Goal: Information Seeking & Learning: Understand process/instructions

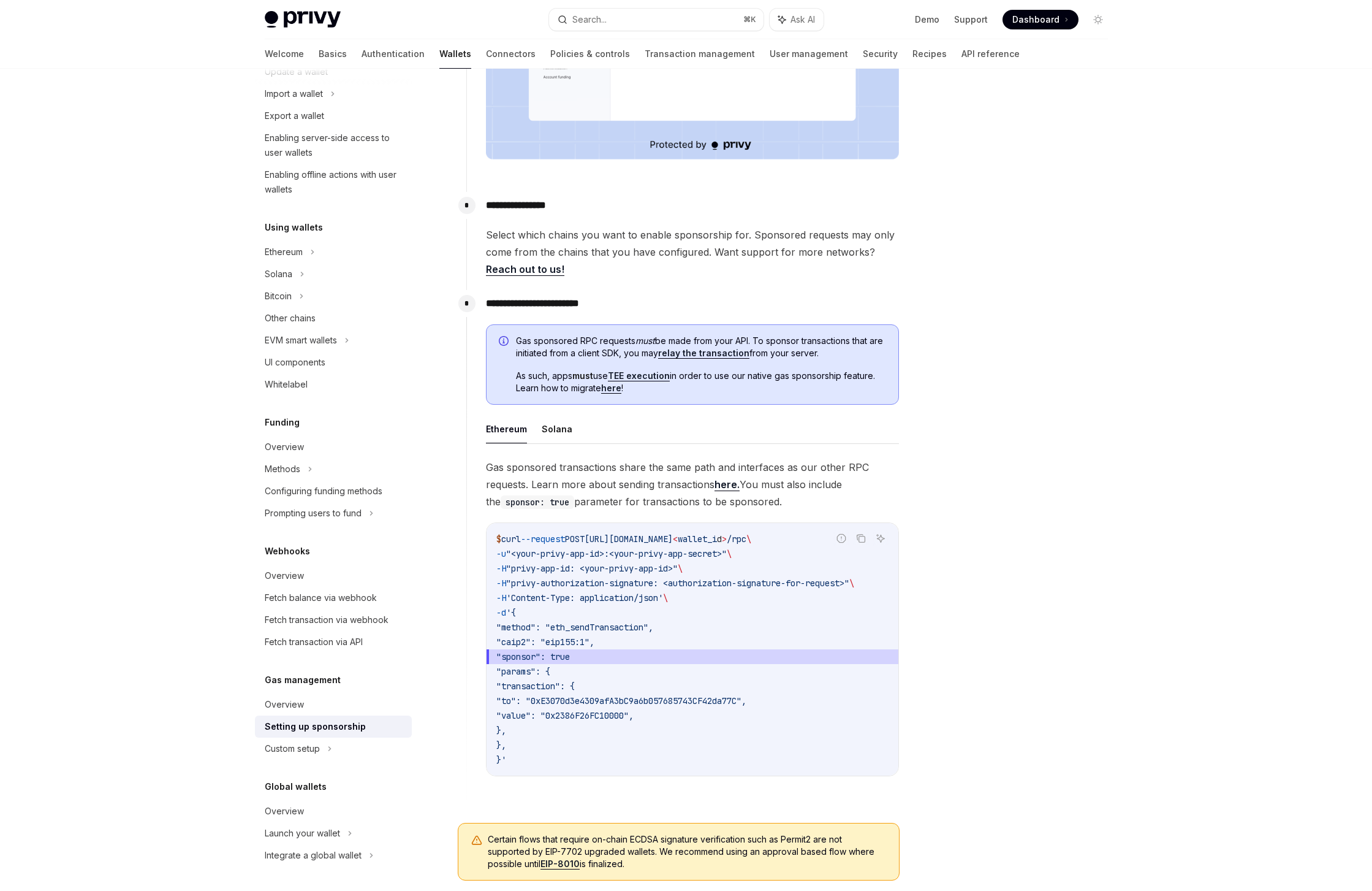
scroll to position [442, 0]
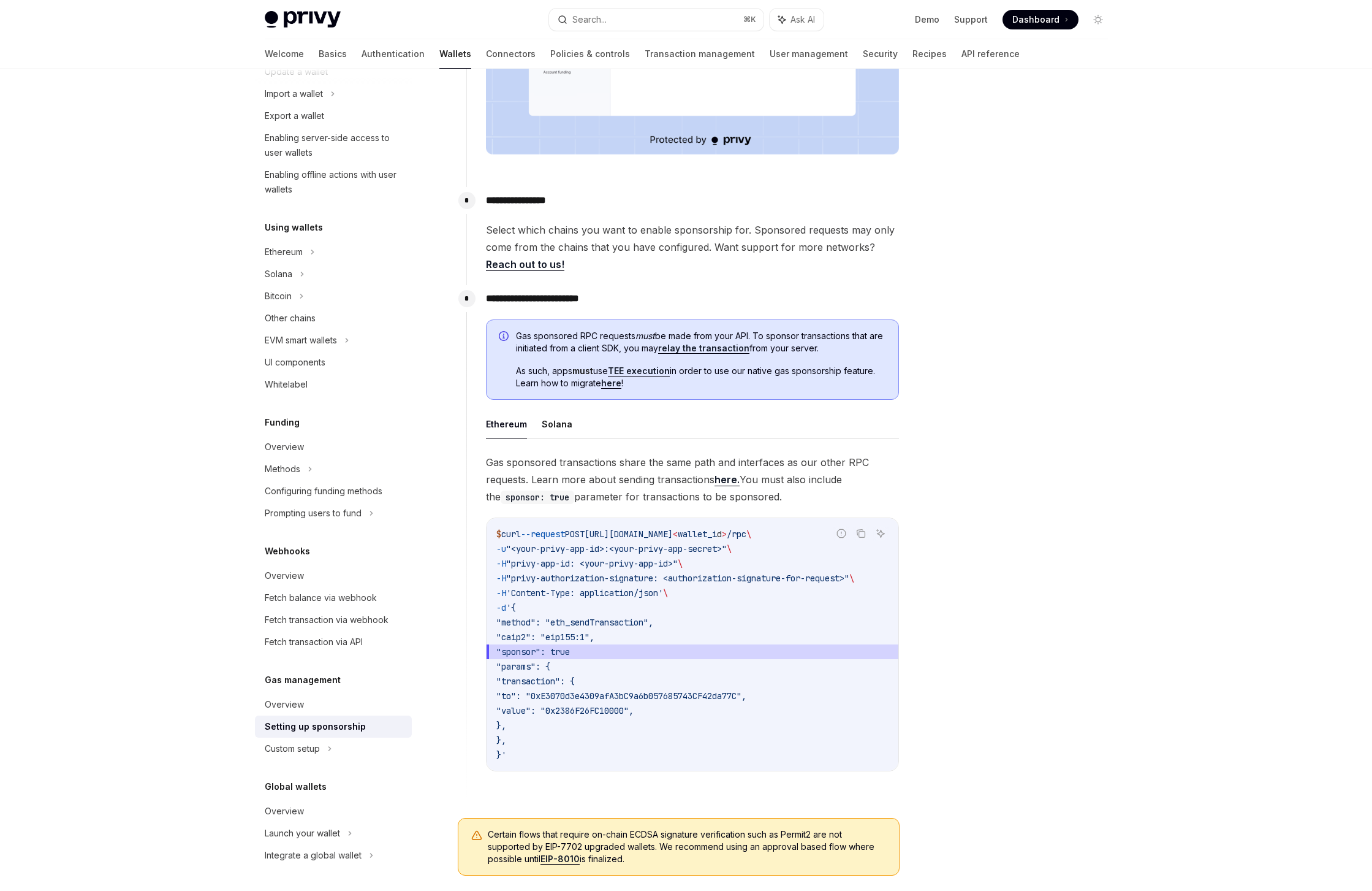
click at [617, 386] on link "here" at bounding box center [611, 383] width 21 height 11
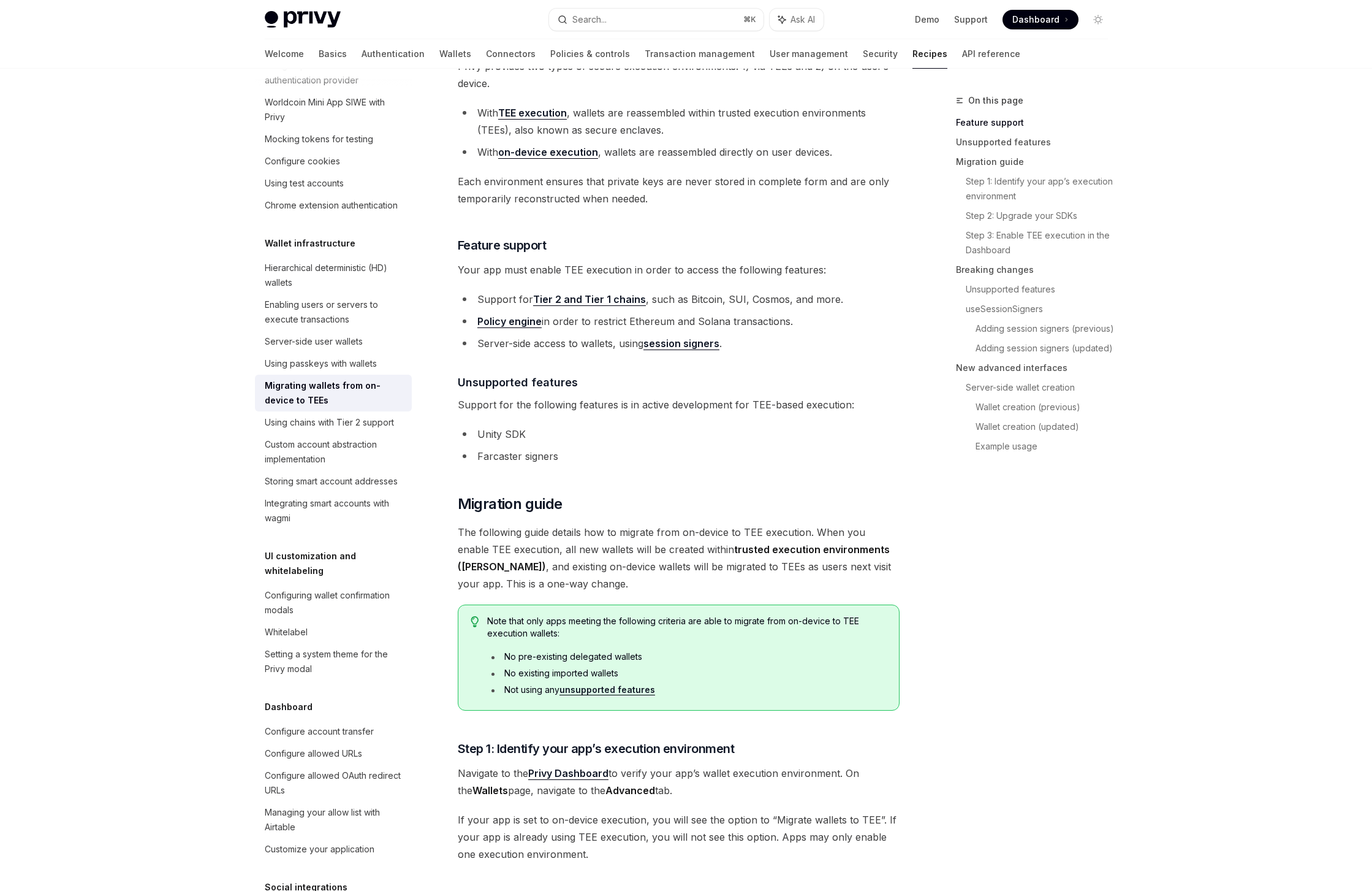
scroll to position [289, 0]
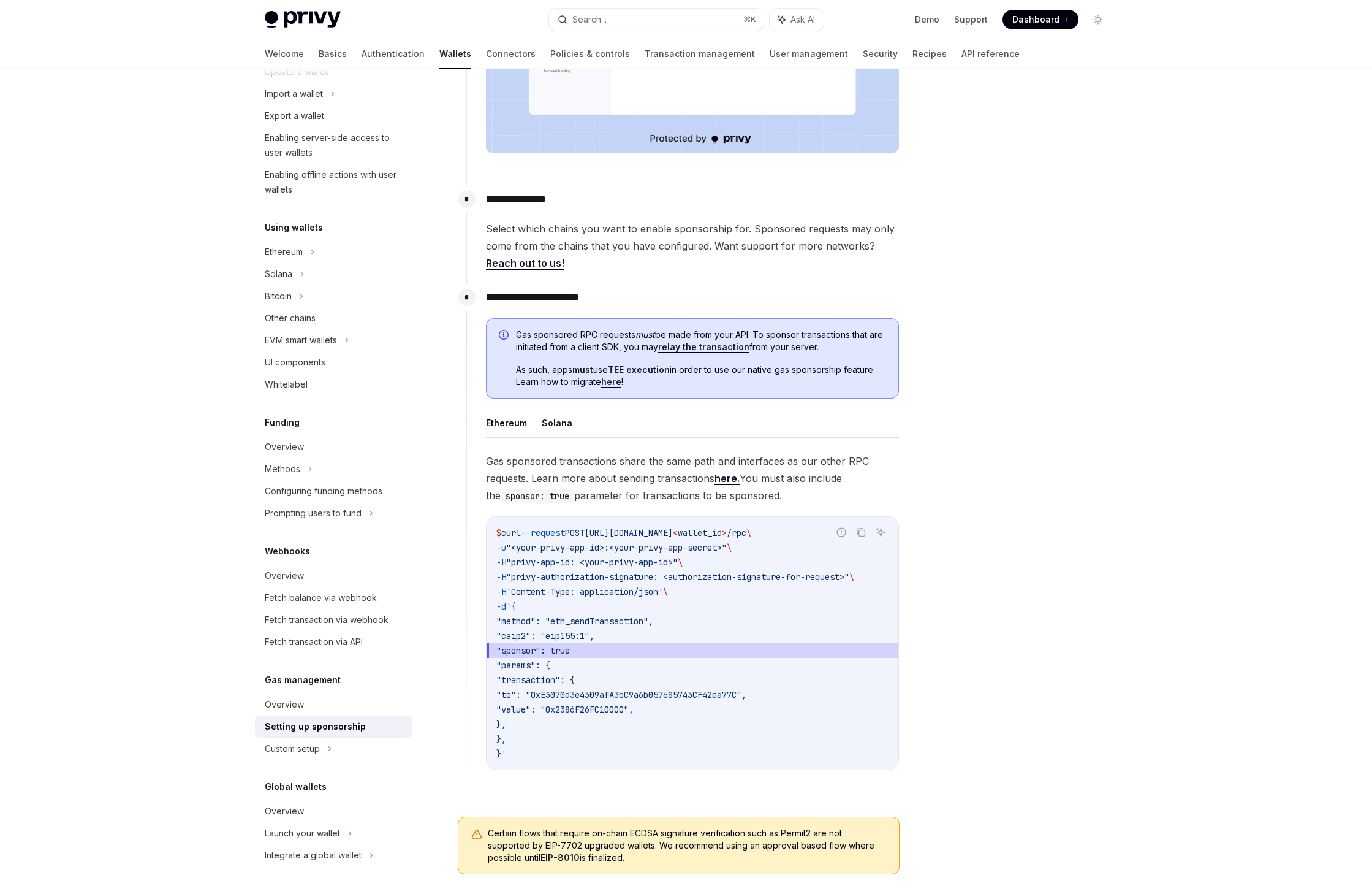
scroll to position [614, 0]
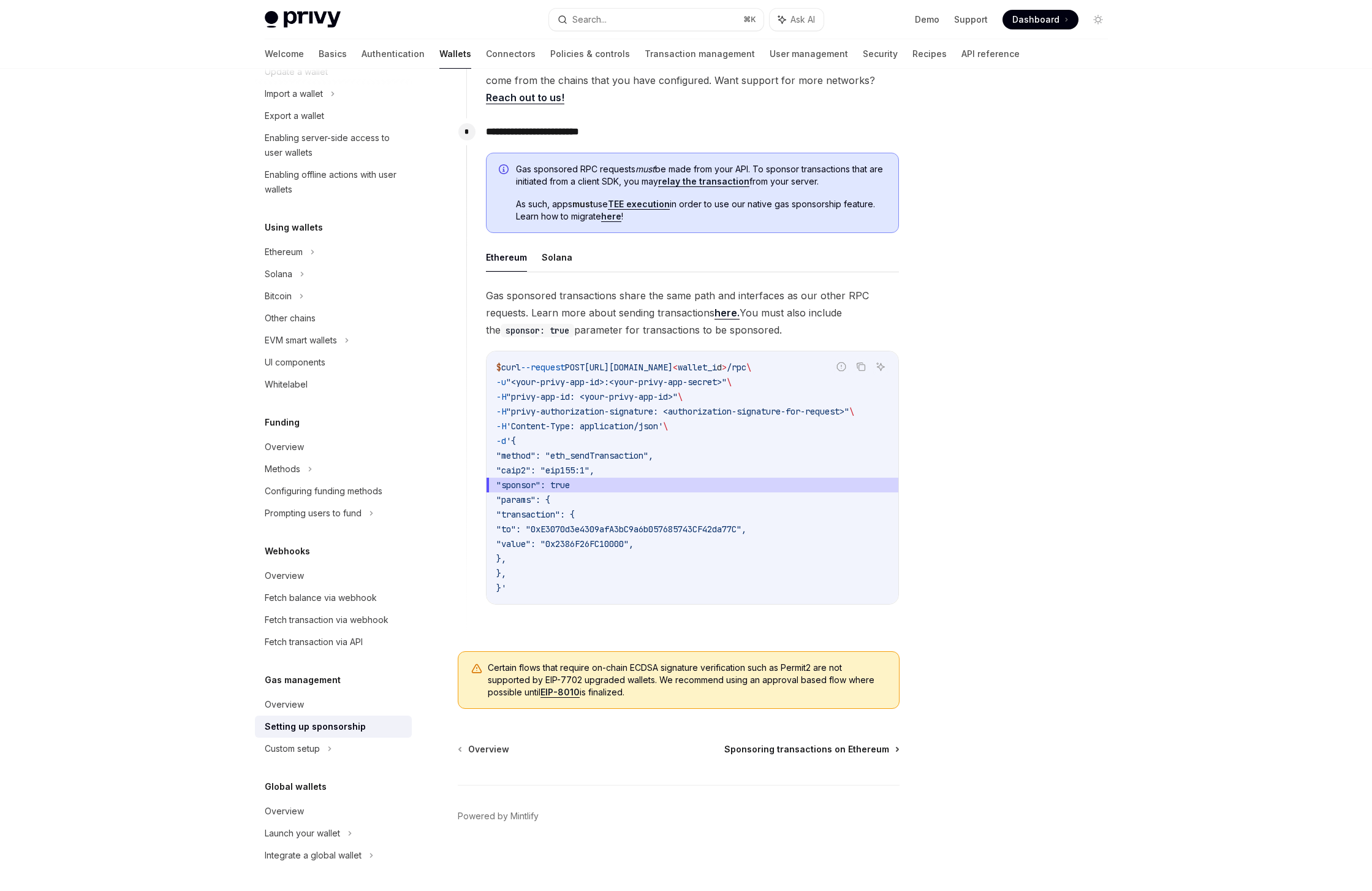
click at [801, 752] on span "Sponsoring transactions on Ethereum" at bounding box center [807, 749] width 165 height 12
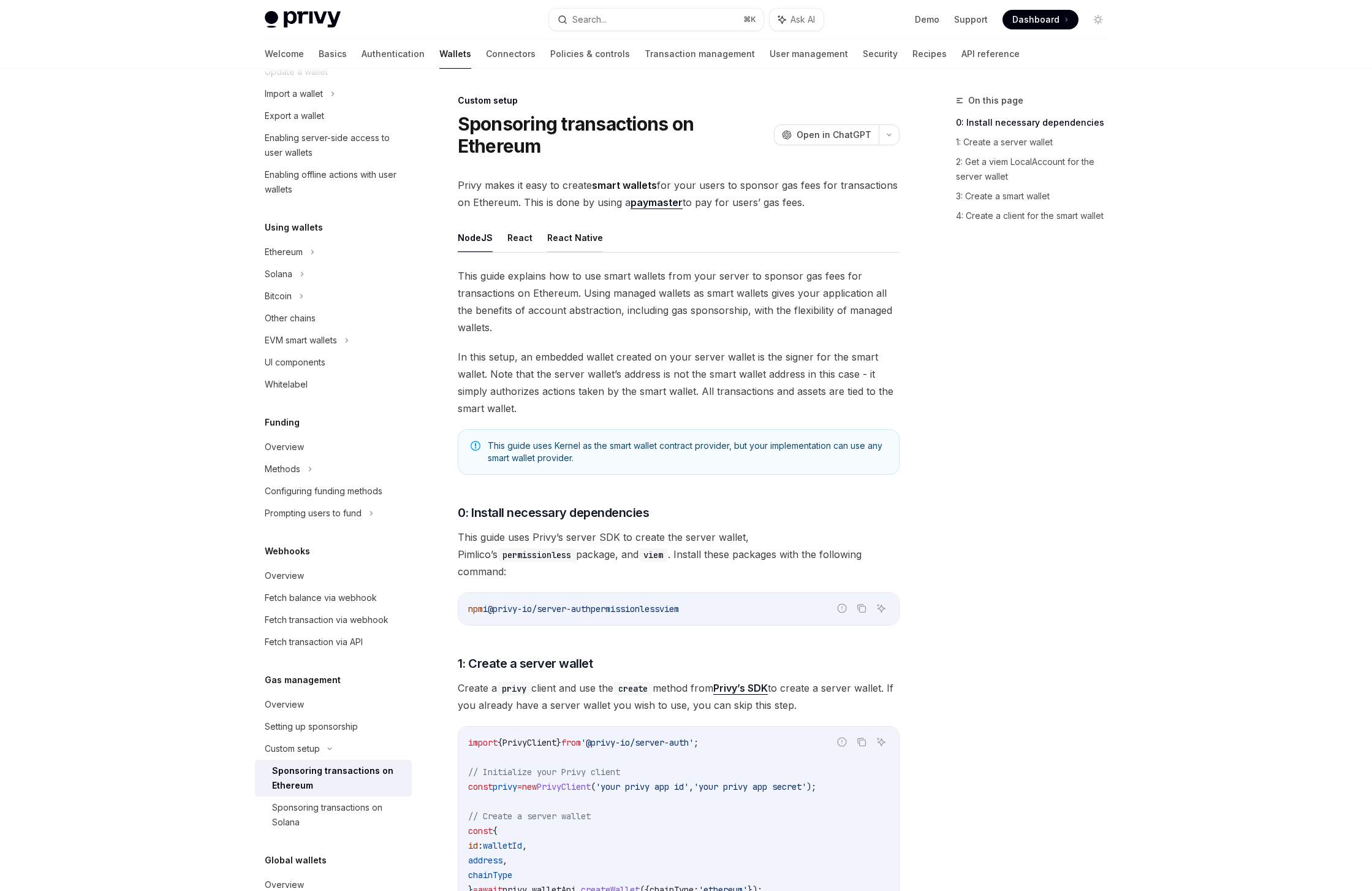
click at [560, 242] on button "React Native" at bounding box center [575, 238] width 56 height 29
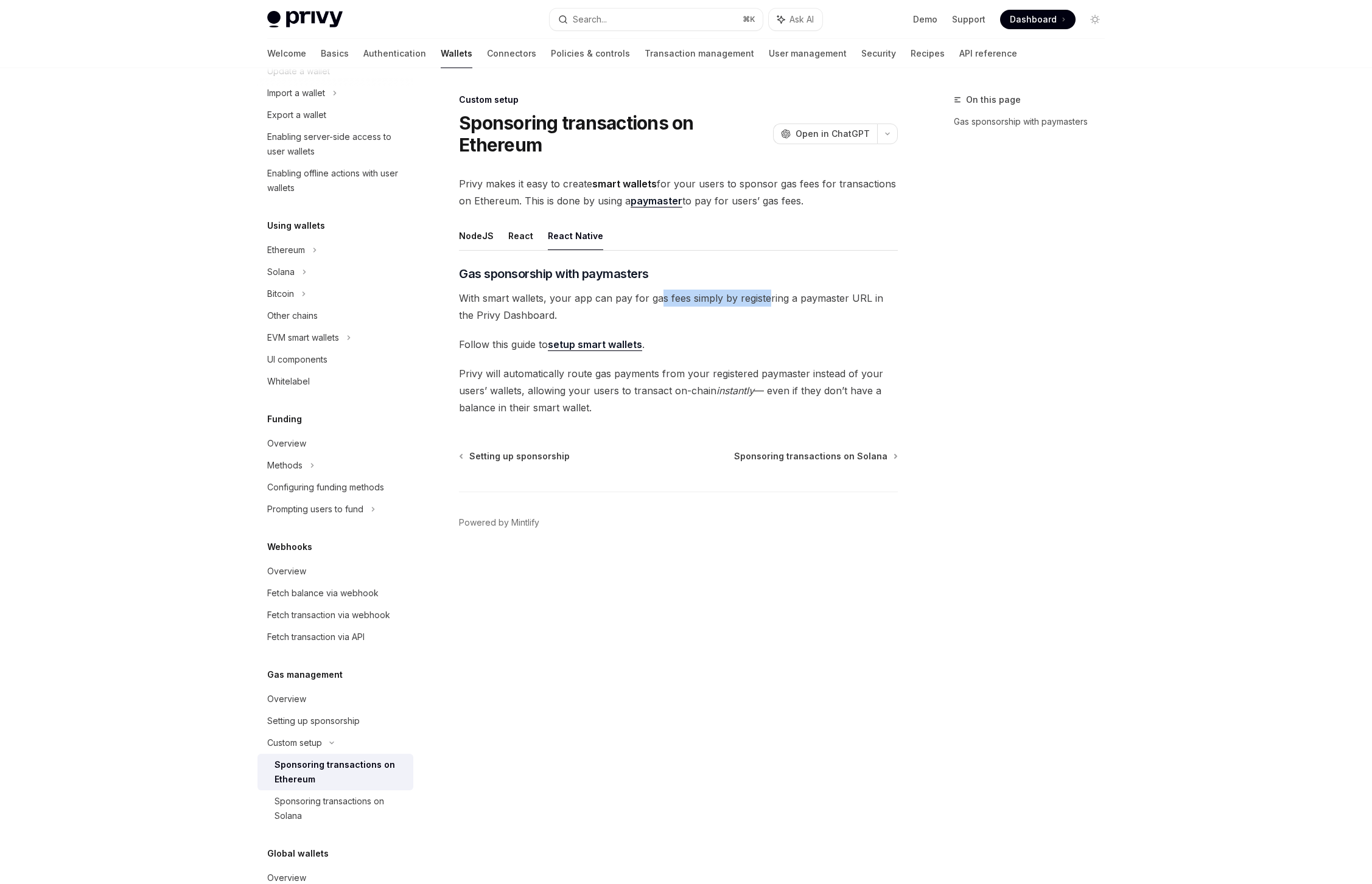
drag, startPoint x: 657, startPoint y: 294, endPoint x: 767, endPoint y: 303, distance: 110.4
click at [767, 303] on span "With smart wallets, your app can pay for gas fees simply by registering a payma…" at bounding box center [678, 306] width 439 height 34
drag, startPoint x: 767, startPoint y: 303, endPoint x: 666, endPoint y: 311, distance: 101.3
click at [666, 311] on span "With smart wallets, your app can pay for gas fees simply by registering a payma…" at bounding box center [678, 306] width 439 height 34
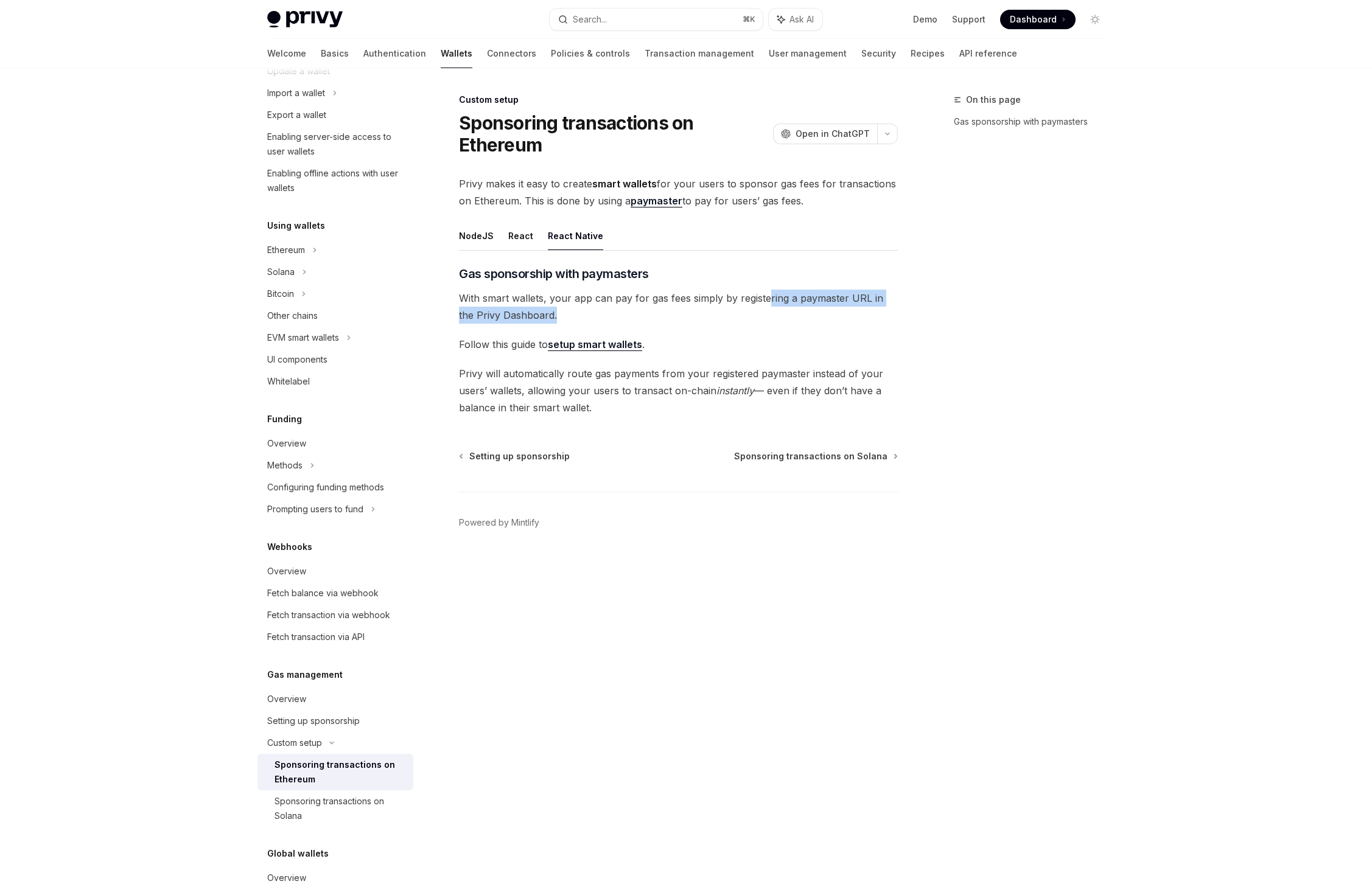
click at [666, 311] on span "With smart wallets, your app can pay for gas fees simply by registering a payma…" at bounding box center [678, 306] width 439 height 34
drag, startPoint x: 833, startPoint y: 394, endPoint x: 757, endPoint y: 383, distance: 76.8
click at [757, 383] on span "Privy will automatically route gas payments from your registered paymaster inst…" at bounding box center [678, 391] width 439 height 51
click at [600, 347] on link "setup smart wallets" at bounding box center [594, 344] width 95 height 13
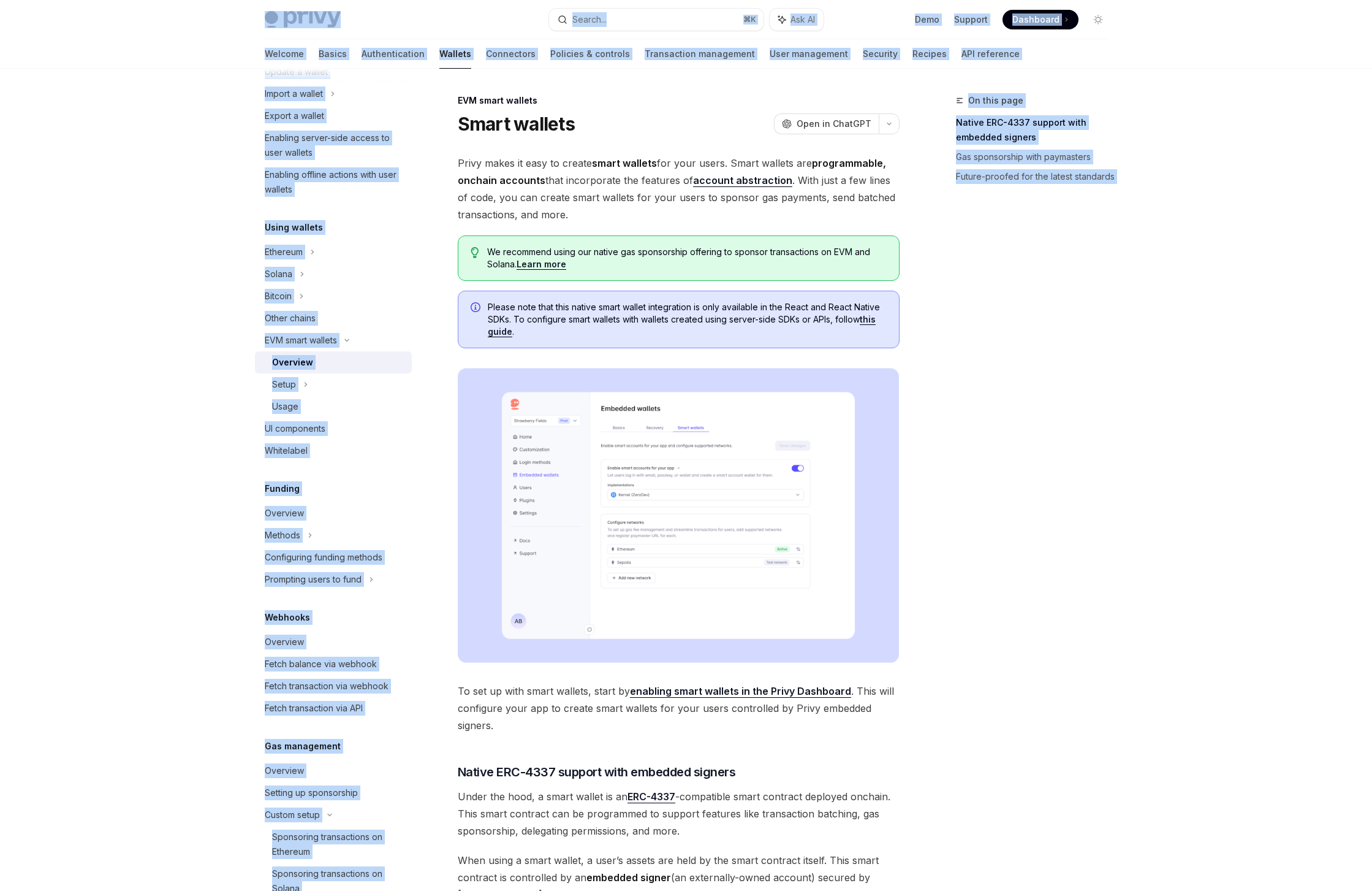
drag, startPoint x: 232, startPoint y: 62, endPoint x: 232, endPoint y: 70, distance: 8.0
click at [232, 66] on div "Privy Docs home page Search... ⌘ K Ask AI Demo Support Dashboard Dashboard Sear…" at bounding box center [686, 735] width 1372 height 1470
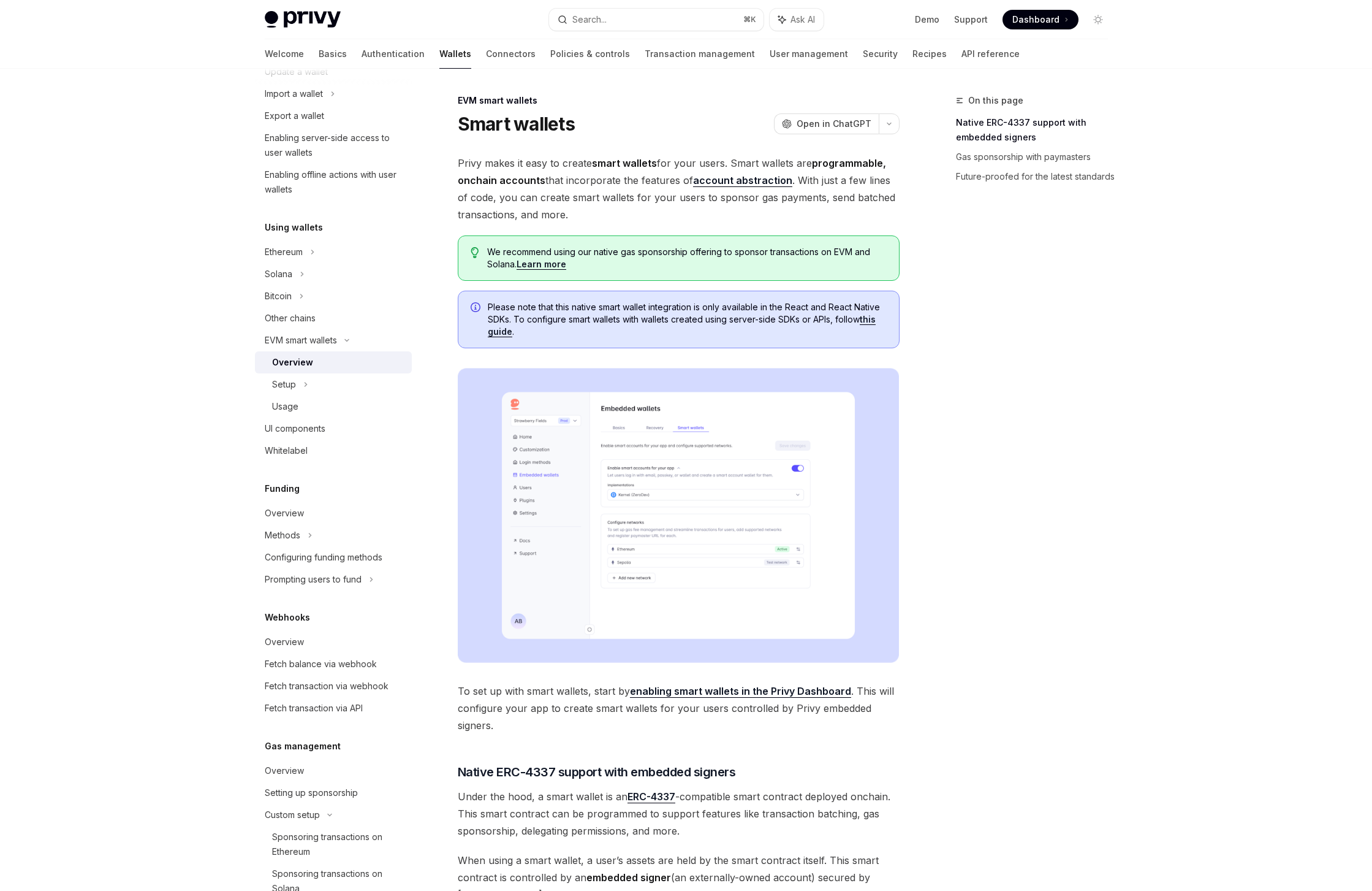
click at [212, 202] on div "Privy Docs home page Search... ⌘ K Ask AI Demo Support Dashboard Dashboard Sear…" at bounding box center [686, 735] width 1372 height 1470
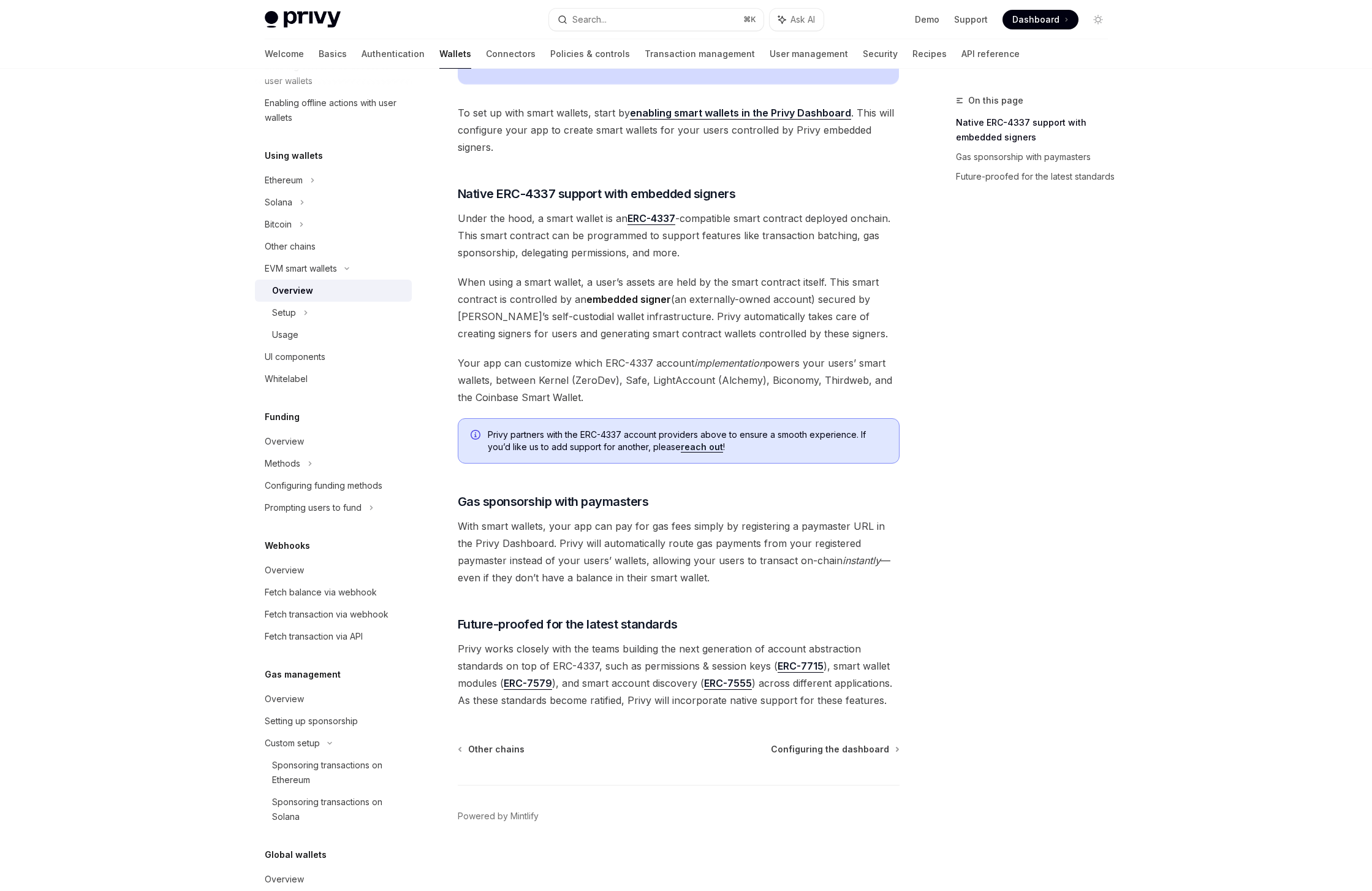
scroll to position [303, 0]
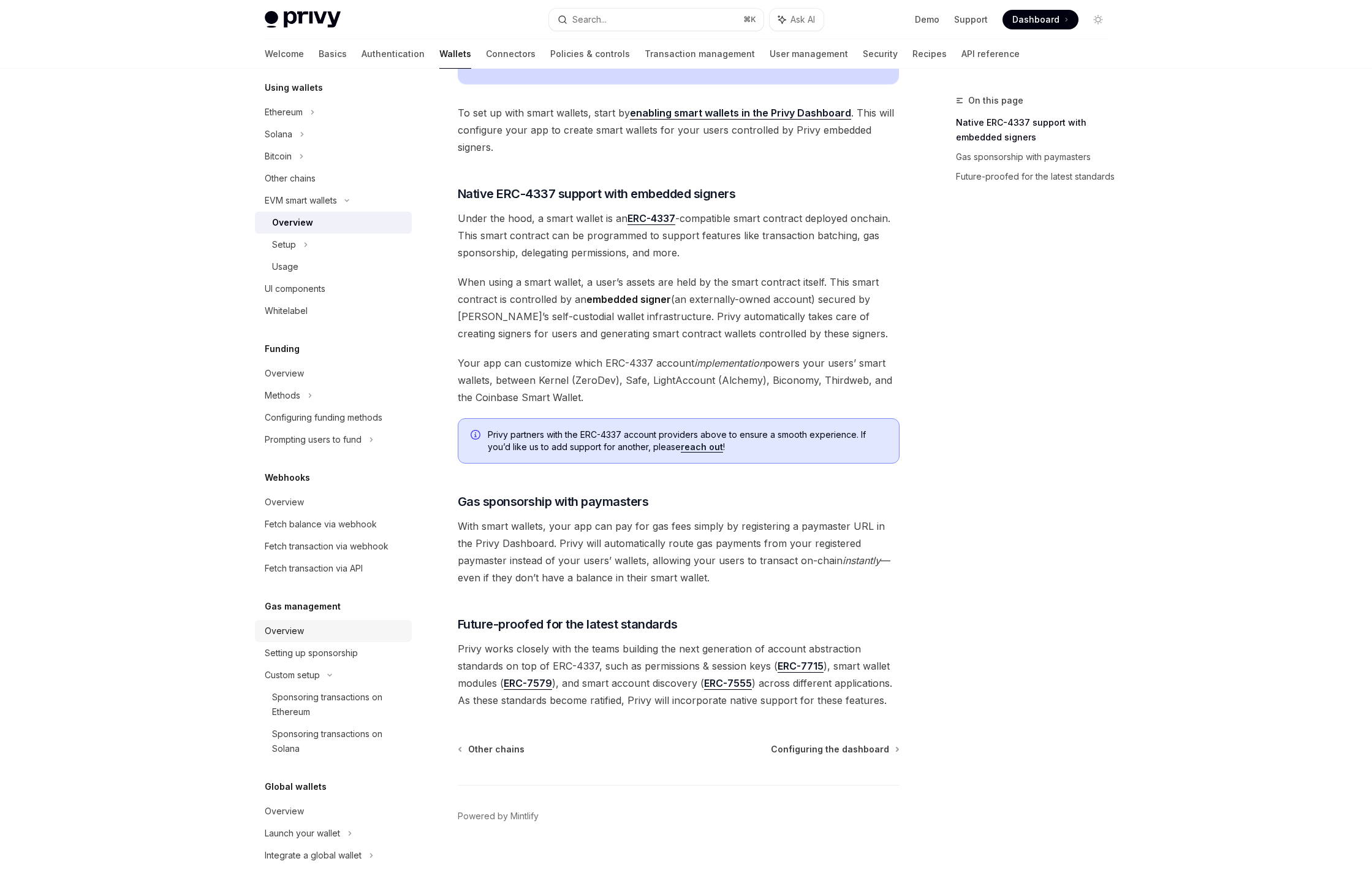
click at [330, 630] on div "Overview" at bounding box center [334, 630] width 139 height 14
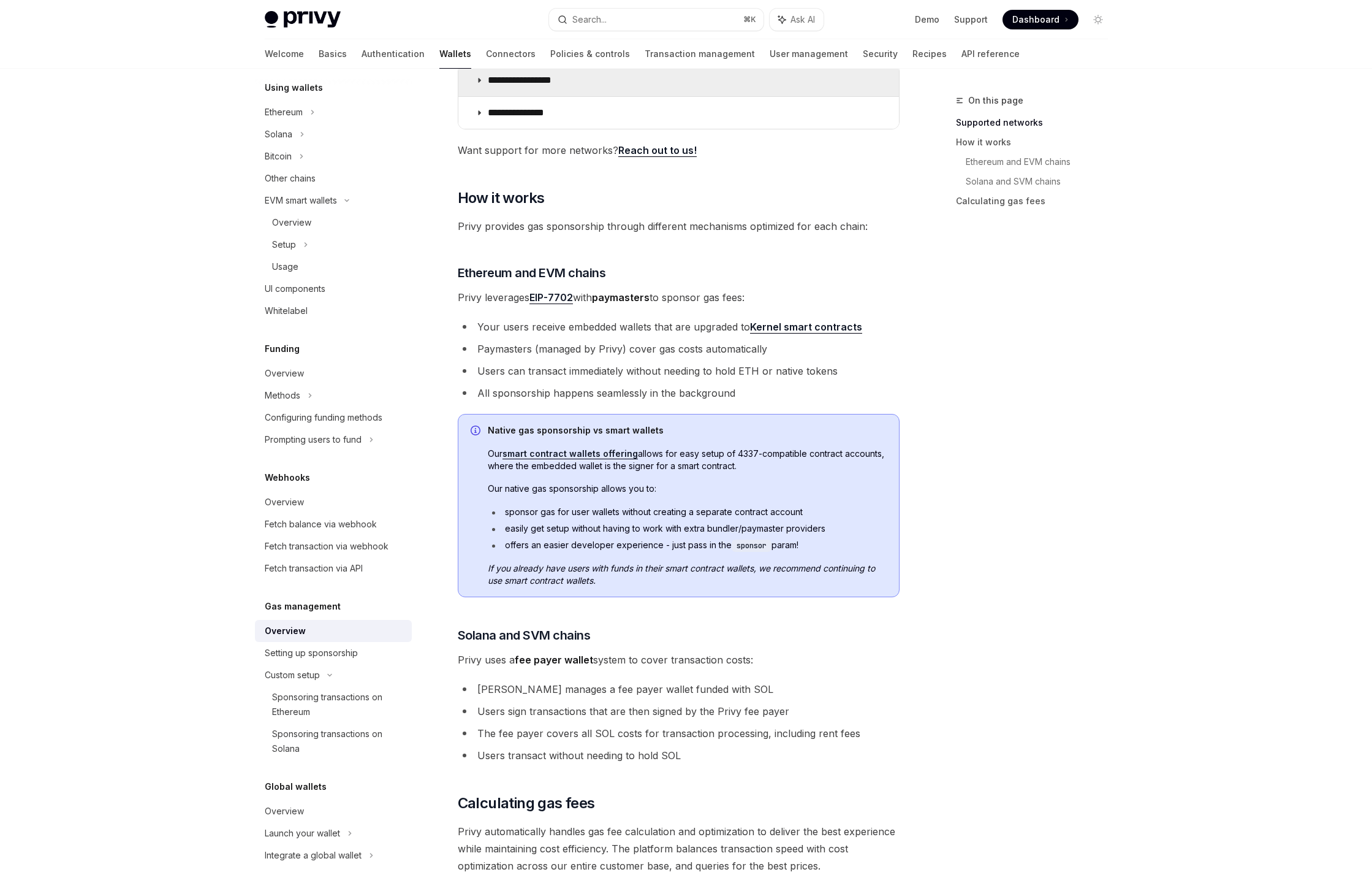
scroll to position [272, 0]
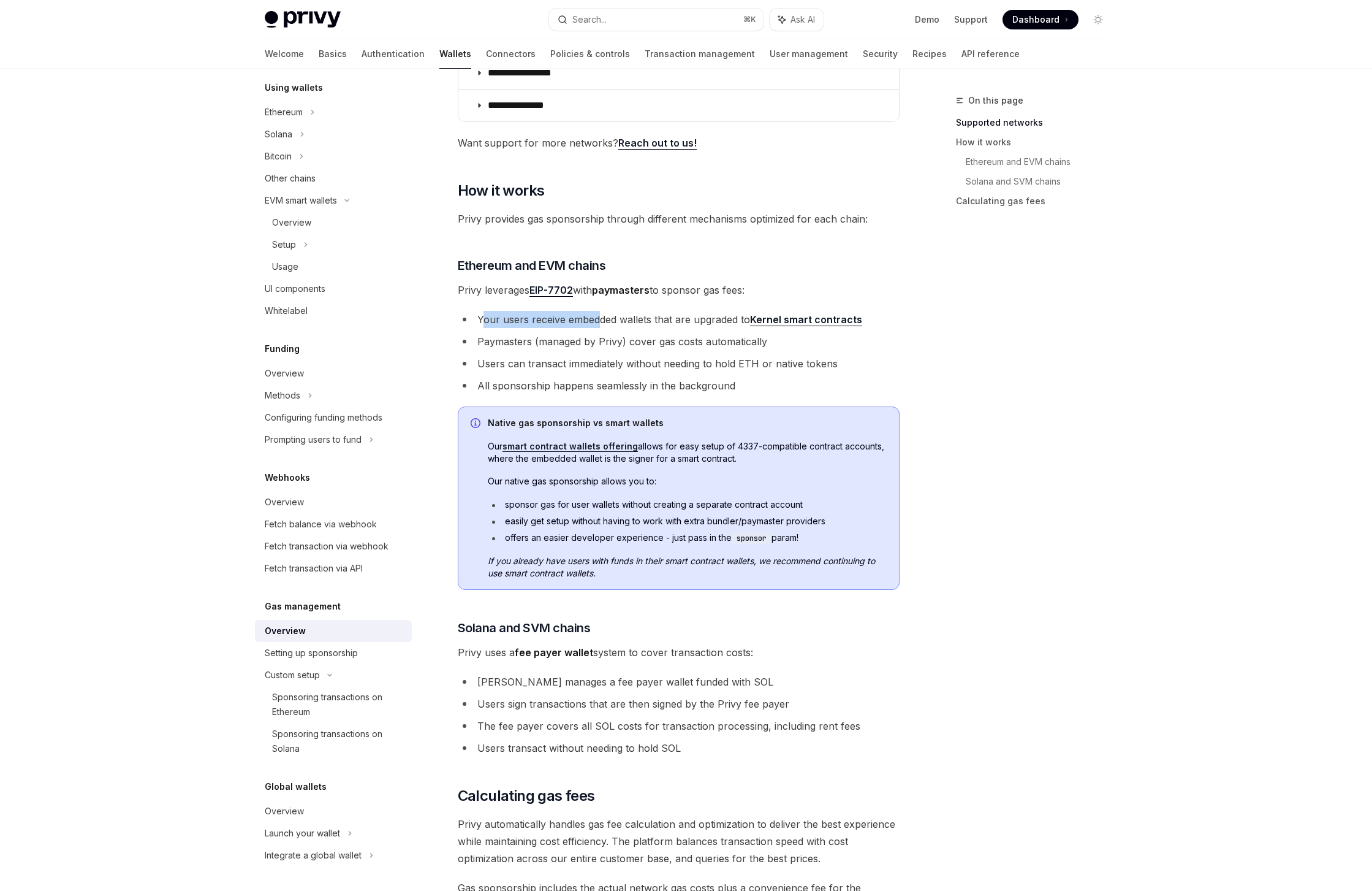
drag, startPoint x: 485, startPoint y: 320, endPoint x: 596, endPoint y: 324, distance: 111.1
click at [596, 324] on li "Your users receive embedded wallets that are upgraded to Kernel smart contracts" at bounding box center [679, 319] width 442 height 18
drag, startPoint x: 701, startPoint y: 322, endPoint x: 615, endPoint y: 325, distance: 86.1
click at [615, 325] on li "Your users receive embedded wallets that are upgraded to Kernel smart contracts" at bounding box center [679, 319] width 442 height 18
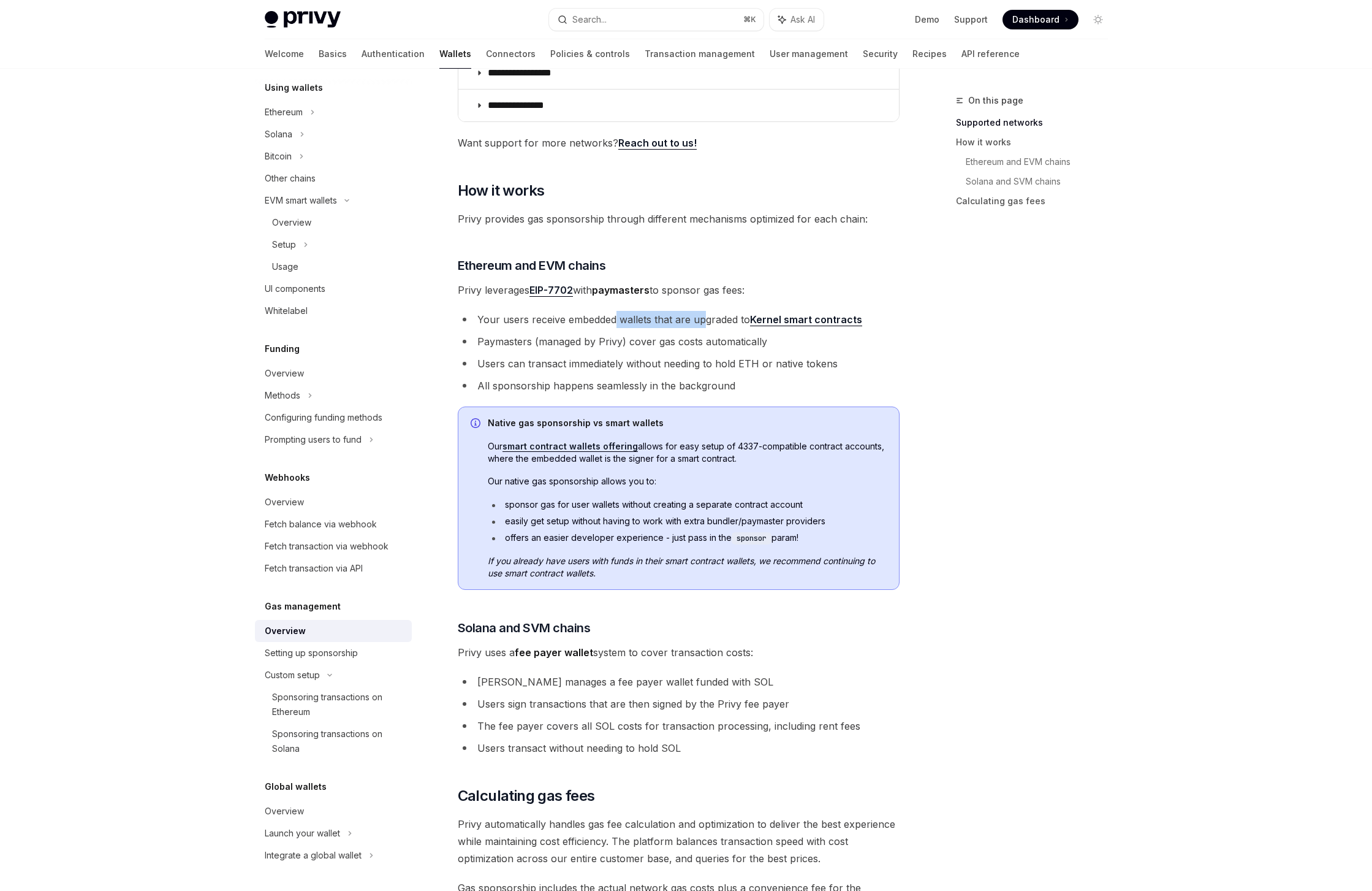
click at [615, 325] on li "Your users receive embedded wallets that are upgraded to Kernel smart contracts" at bounding box center [679, 319] width 442 height 18
drag, startPoint x: 686, startPoint y: 338, endPoint x: 619, endPoint y: 341, distance: 67.1
click at [619, 341] on li "Paymasters (managed by Privy) cover gas costs automatically" at bounding box center [679, 341] width 442 height 18
drag, startPoint x: 619, startPoint y: 341, endPoint x: 526, endPoint y: 339, distance: 93.0
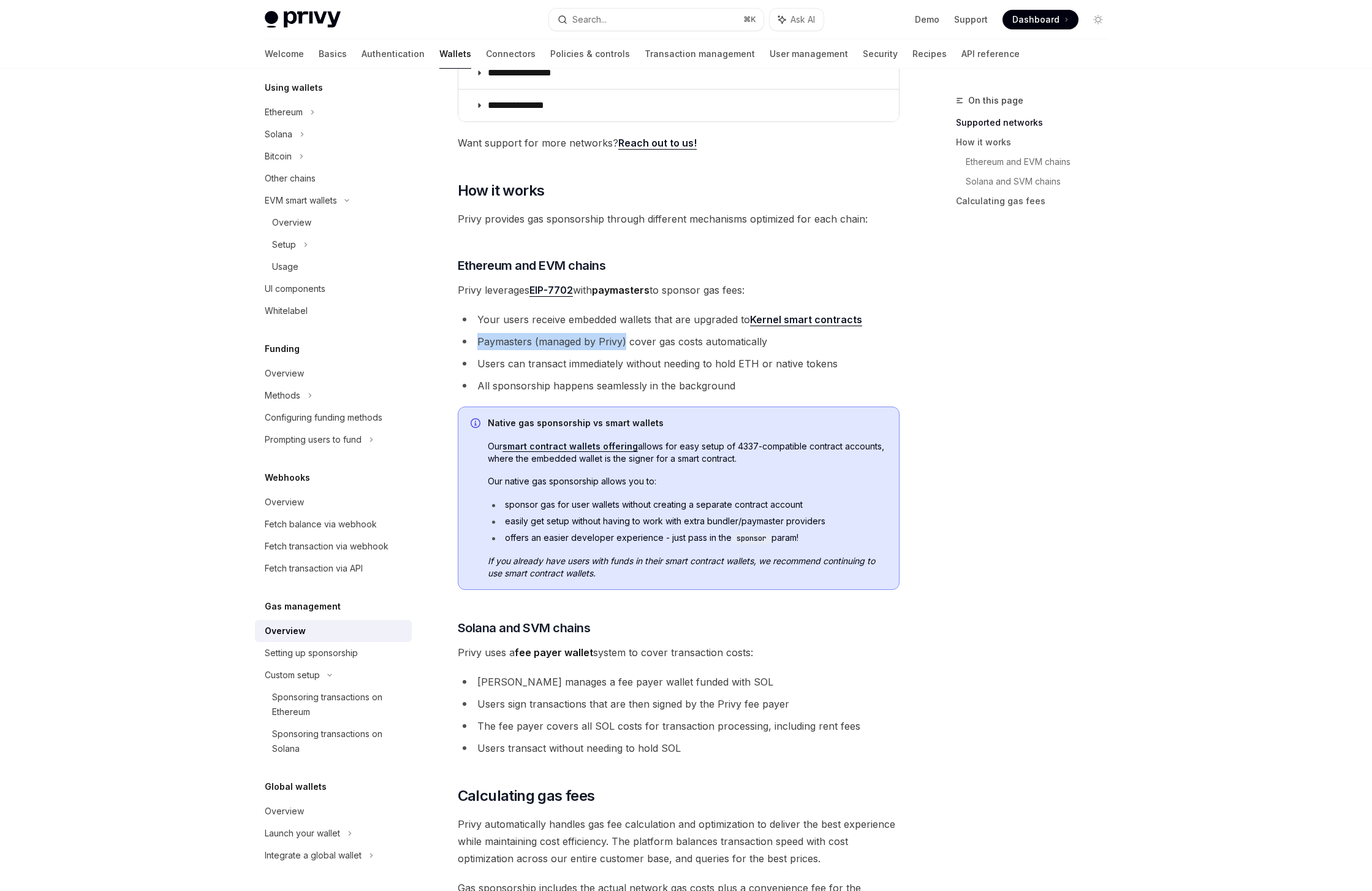
click at [526, 339] on li "Paymasters (managed by Privy) cover gas costs automatically" at bounding box center [679, 341] width 442 height 18
drag, startPoint x: 713, startPoint y: 338, endPoint x: 581, endPoint y: 338, distance: 132.0
click at [581, 338] on li "Paymasters (managed by Privy) cover gas costs automatically" at bounding box center [679, 341] width 442 height 18
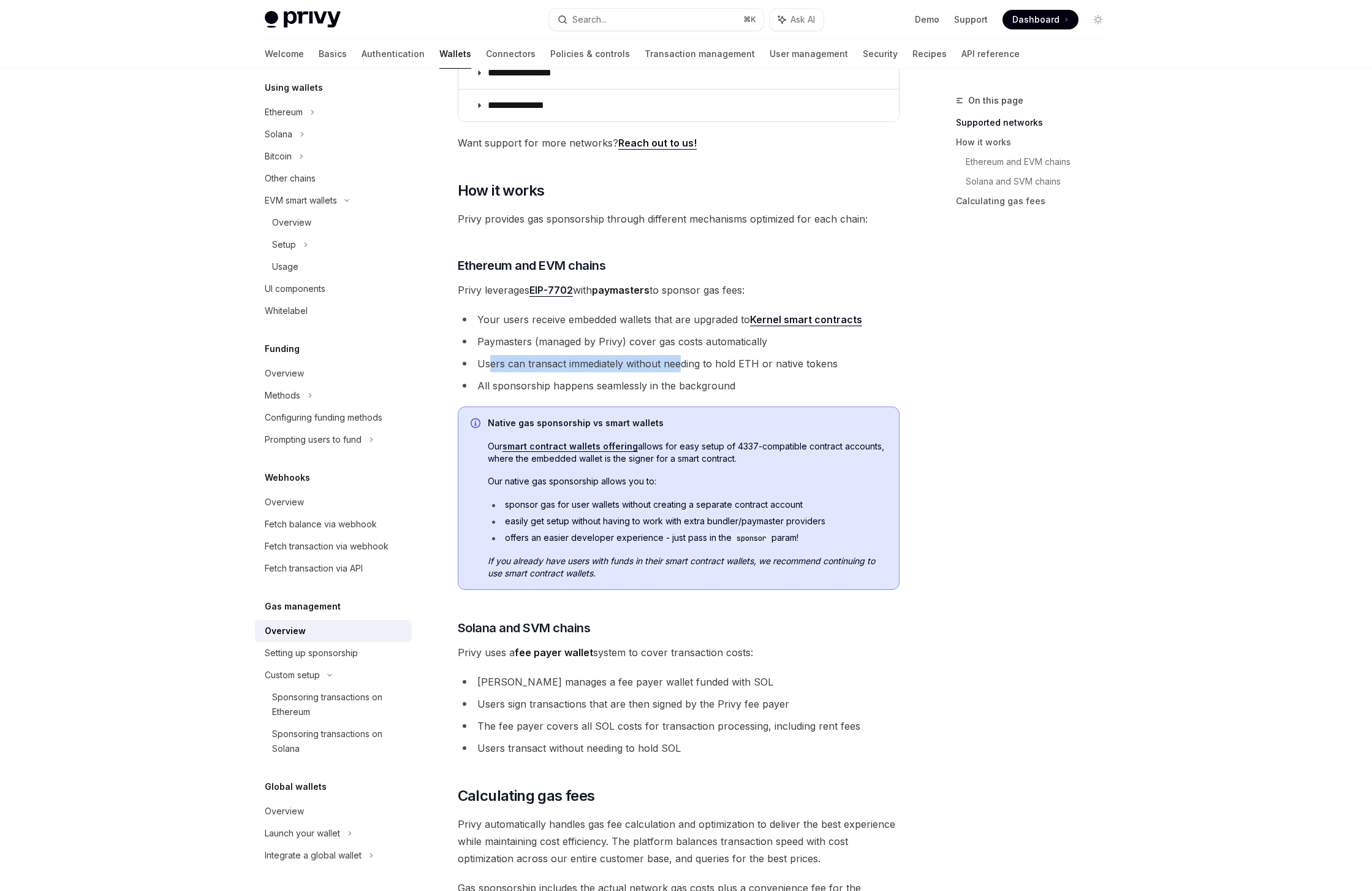
drag, startPoint x: 491, startPoint y: 361, endPoint x: 683, endPoint y: 360, distance: 192.0
click at [683, 360] on li "Users can transact immediately without needing to hold ETH or native tokens" at bounding box center [679, 364] width 442 height 18
drag, startPoint x: 719, startPoint y: 357, endPoint x: 600, endPoint y: 357, distance: 119.0
click at [600, 357] on li "Users can transact immediately without needing to hold ETH or native tokens" at bounding box center [679, 364] width 442 height 18
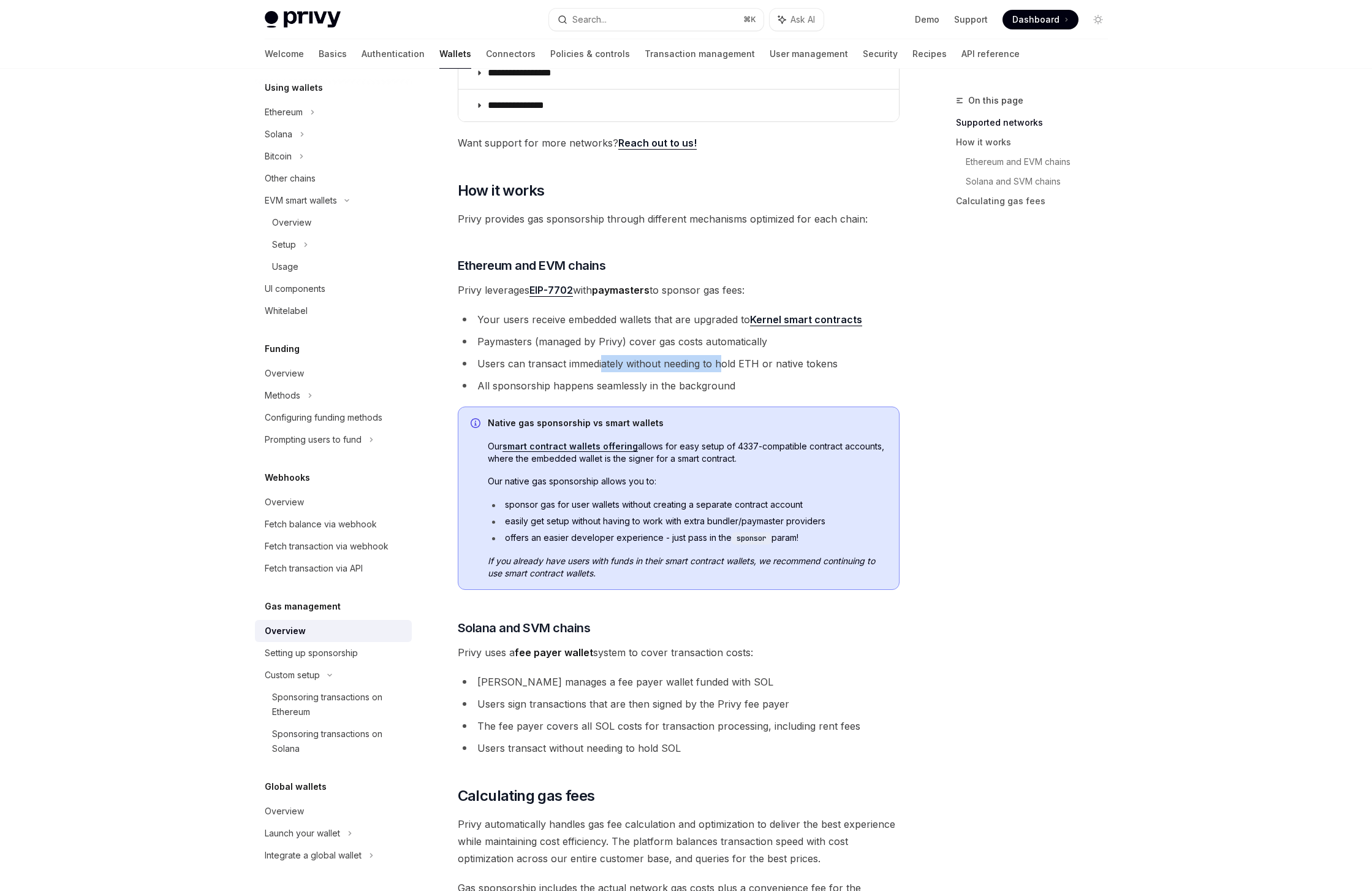
click at [600, 357] on li "Users can transact immediately without needing to hold ETH or native tokens" at bounding box center [679, 364] width 442 height 18
click at [726, 447] on span "Our smart contract wallets offering allows for easy setup of 4337-compatible co…" at bounding box center [687, 453] width 399 height 24
drag, startPoint x: 501, startPoint y: 481, endPoint x: 622, endPoint y: 484, distance: 121.0
click at [622, 484] on span "Our native gas sponsorship allows you to:" at bounding box center [687, 482] width 399 height 12
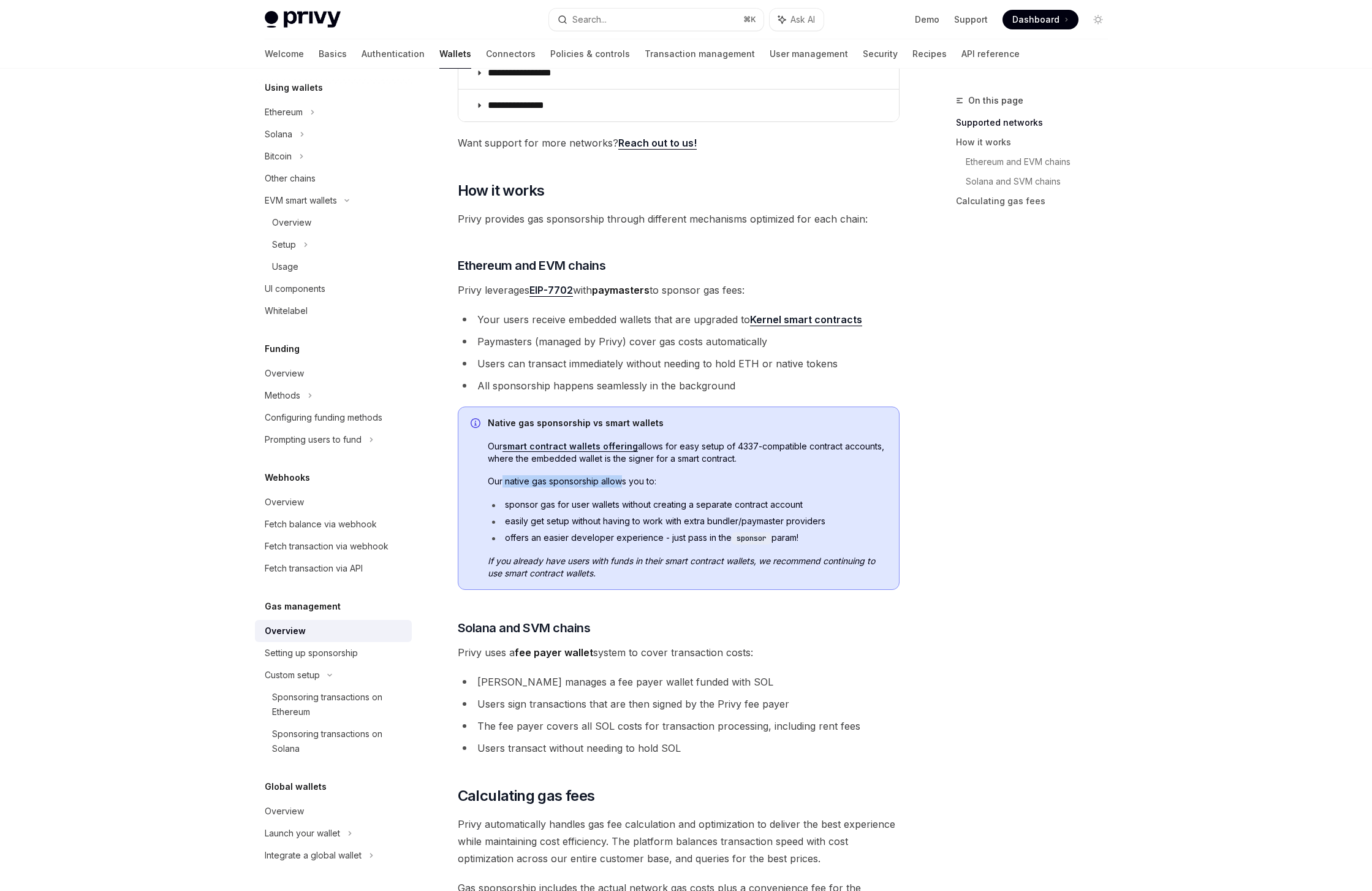
click at [622, 484] on span "Our native gas sponsorship allows you to:" at bounding box center [687, 482] width 399 height 12
drag, startPoint x: 622, startPoint y: 503, endPoint x: 571, endPoint y: 504, distance: 51.0
click at [571, 504] on li "sponsor gas for user wallets without creating a separate contract account" at bounding box center [687, 505] width 399 height 12
drag, startPoint x: 544, startPoint y: 492, endPoint x: 647, endPoint y: 506, distance: 103.9
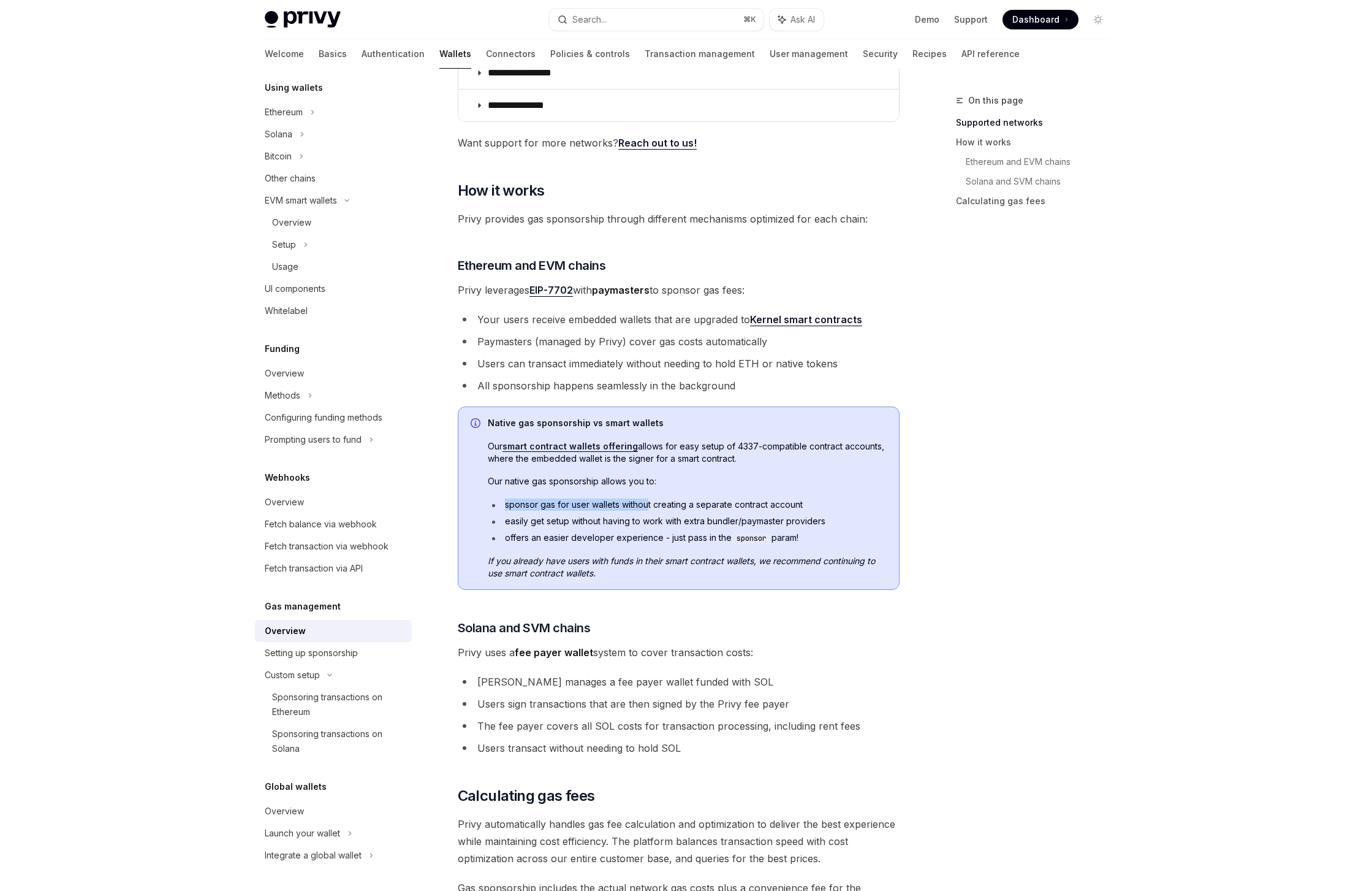
click at [647, 506] on div "Native gas sponsorship vs smart wallets Our smart contract wallets offering all…" at bounding box center [687, 498] width 399 height 162
click at [647, 506] on li "sponsor gas for user wallets without creating a separate contract account" at bounding box center [687, 505] width 399 height 12
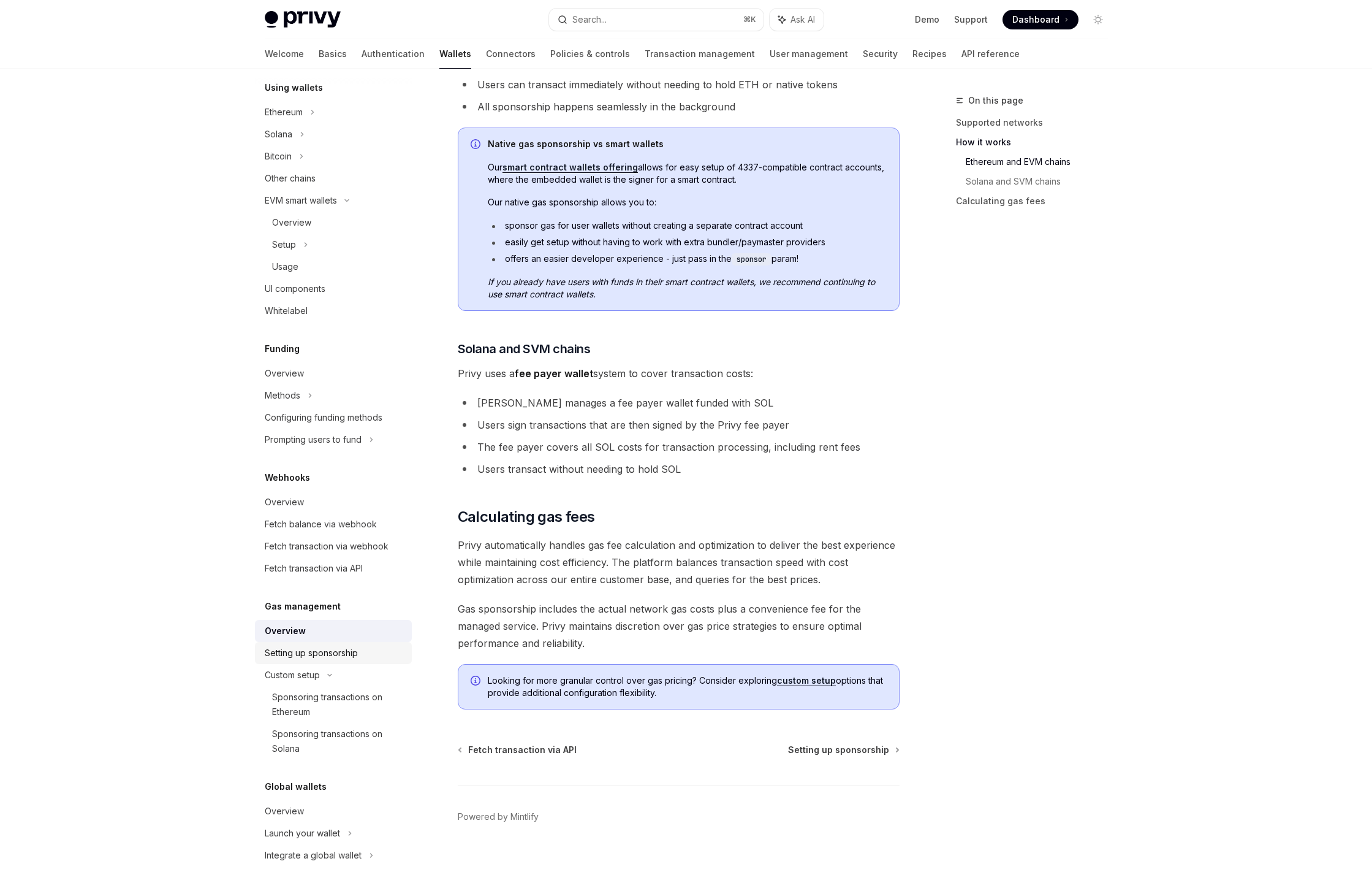
click at [349, 660] on div "Setting up sponsorship" at bounding box center [312, 652] width 93 height 14
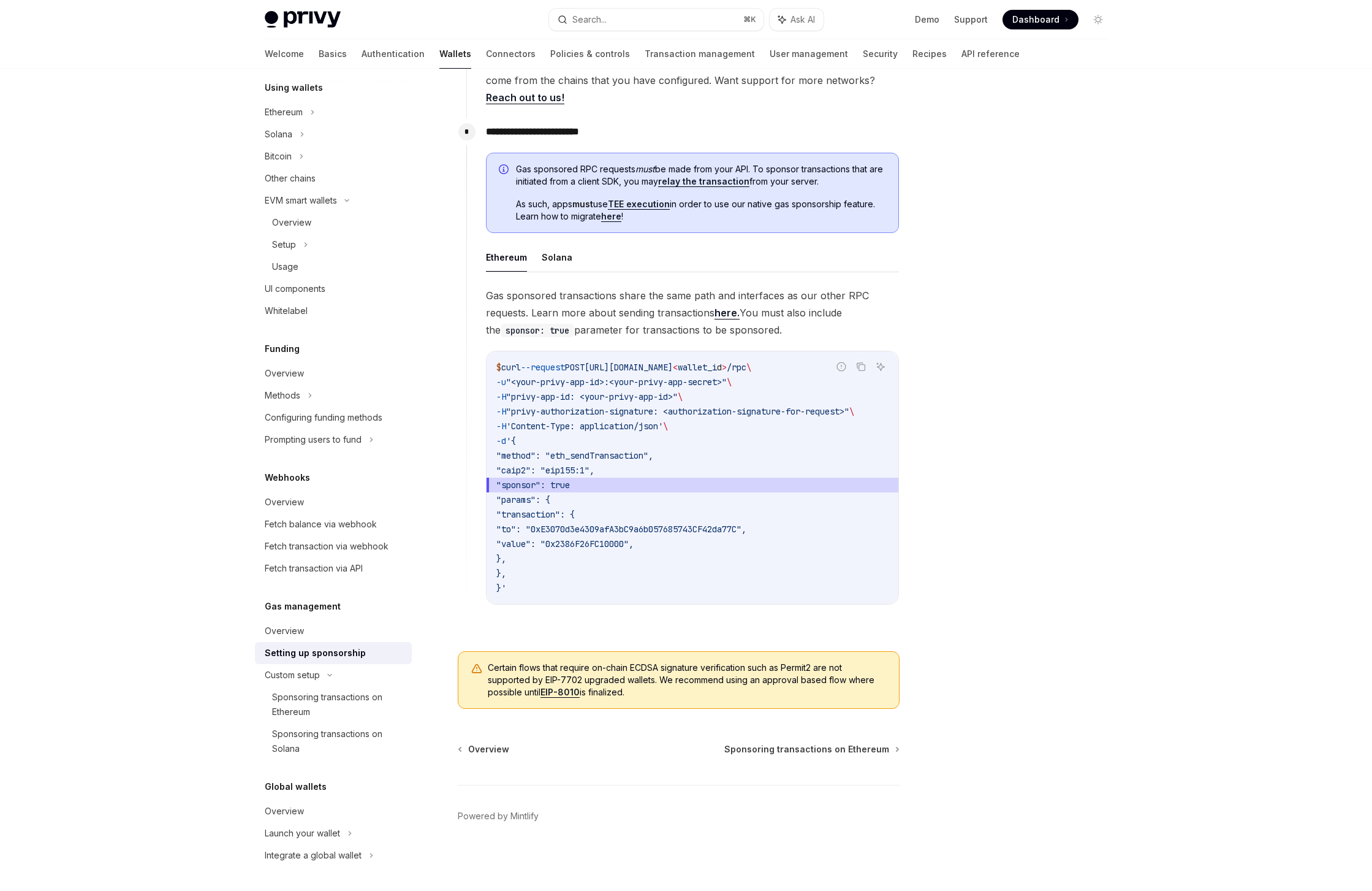
scroll to position [614, 0]
click at [344, 704] on div "Sponsoring transactions on Ethereum" at bounding box center [338, 704] width 133 height 30
type textarea "*"
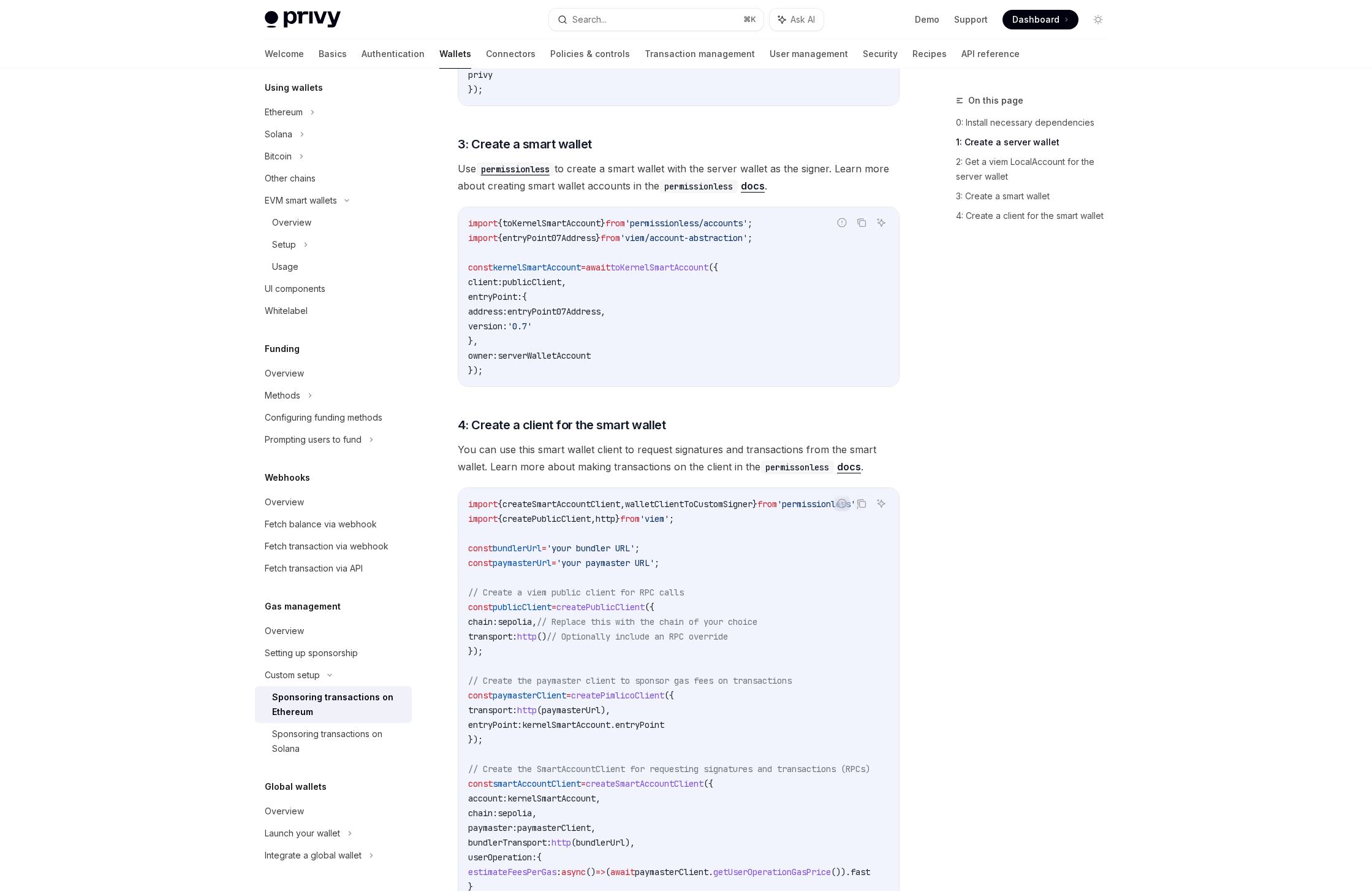
scroll to position [1254, 0]
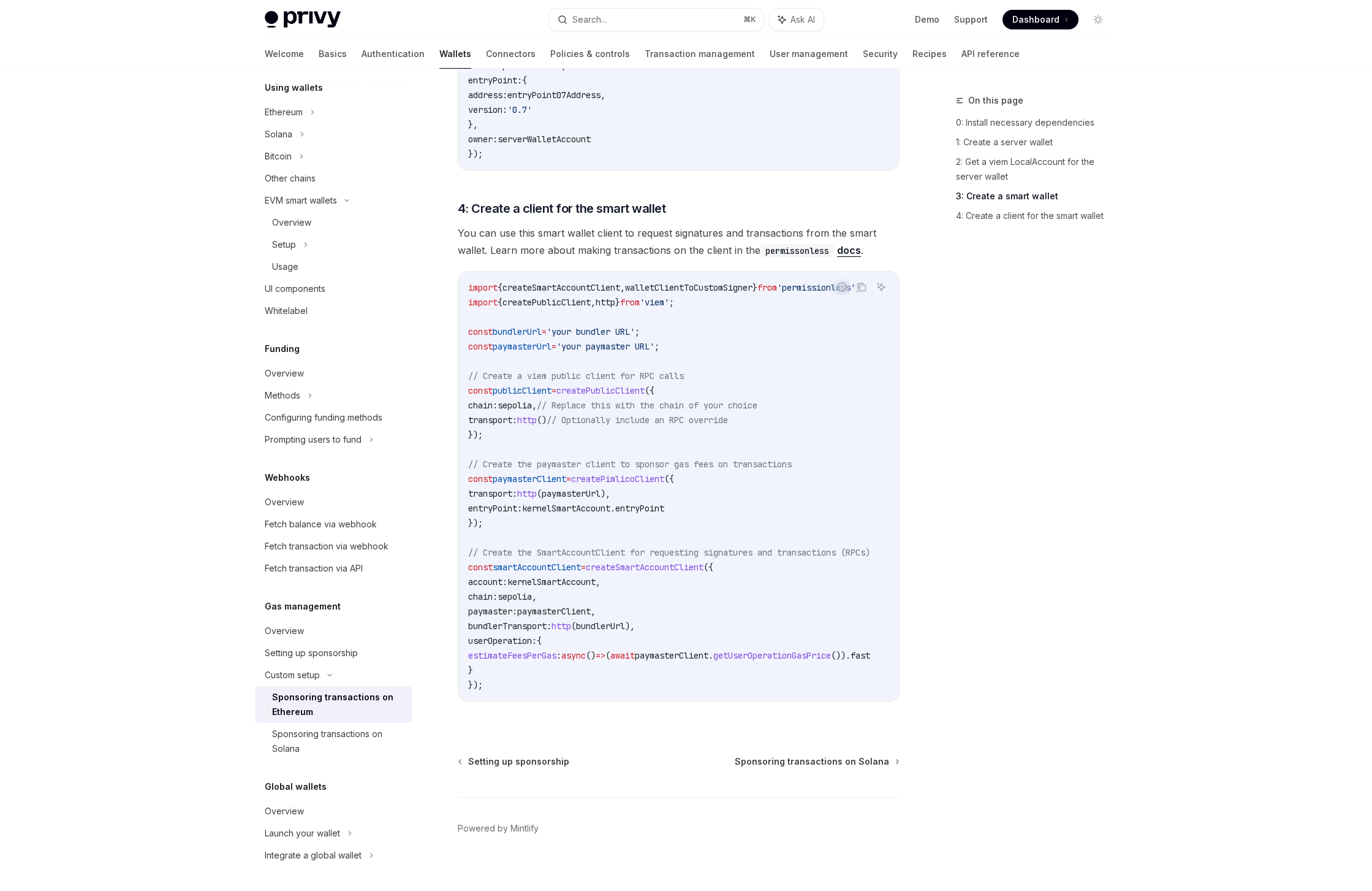
click at [491, 636] on span "userOperation:" at bounding box center [503, 641] width 69 height 11
